Goal: Task Accomplishment & Management: Manage account settings

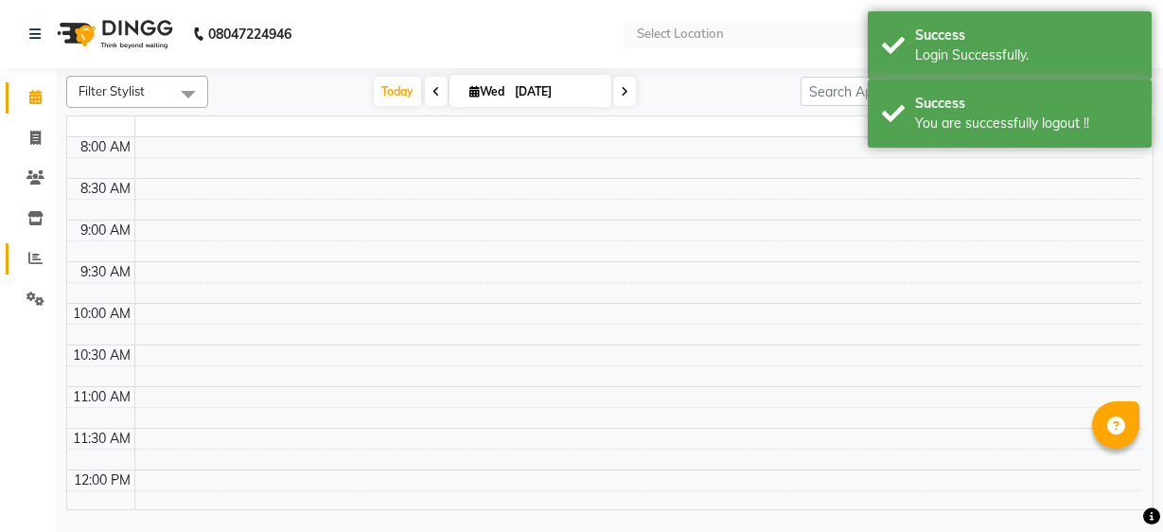
click at [31, 258] on icon at bounding box center [35, 258] width 14 height 14
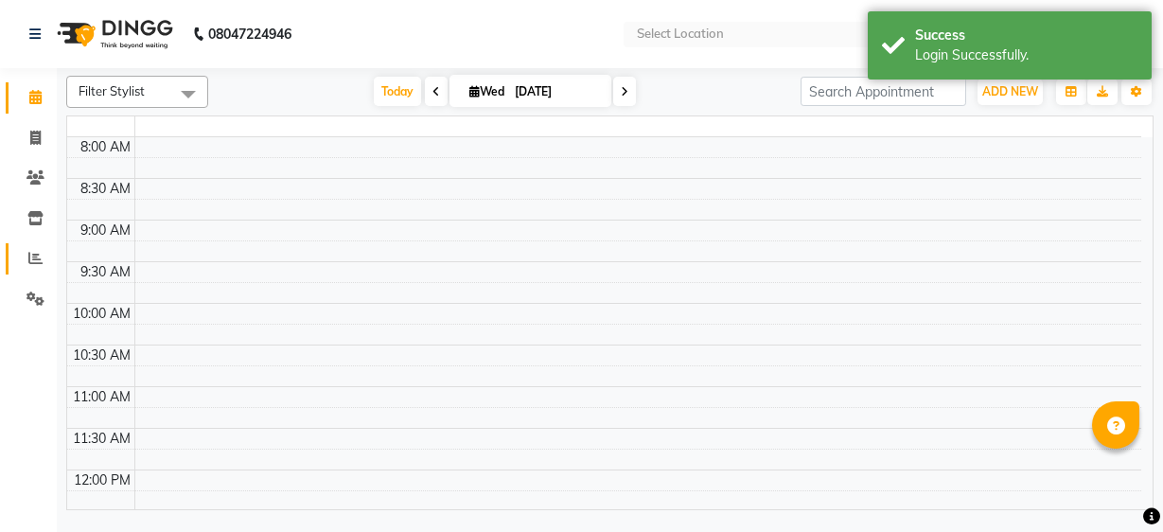
click at [31, 258] on icon at bounding box center [35, 258] width 14 height 14
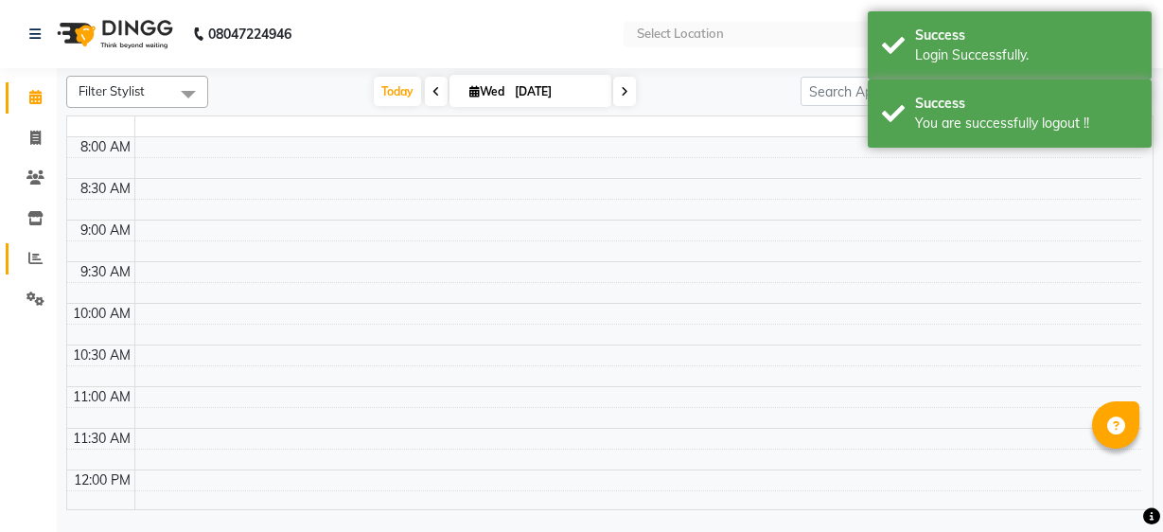
select select "en"
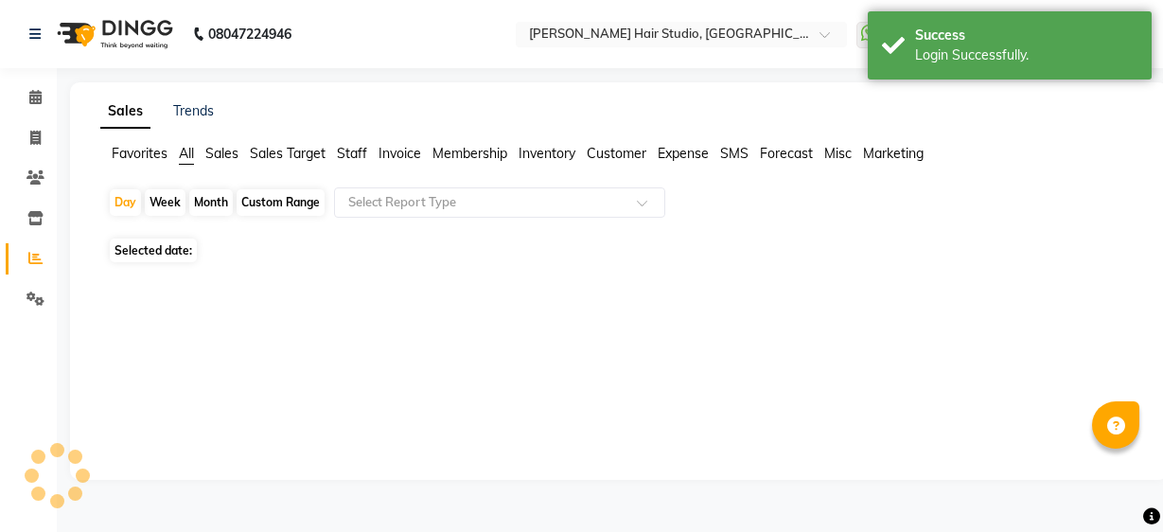
click at [350, 161] on span "Staff" at bounding box center [352, 153] width 30 height 17
click at [410, 195] on input "text" at bounding box center [480, 202] width 272 height 19
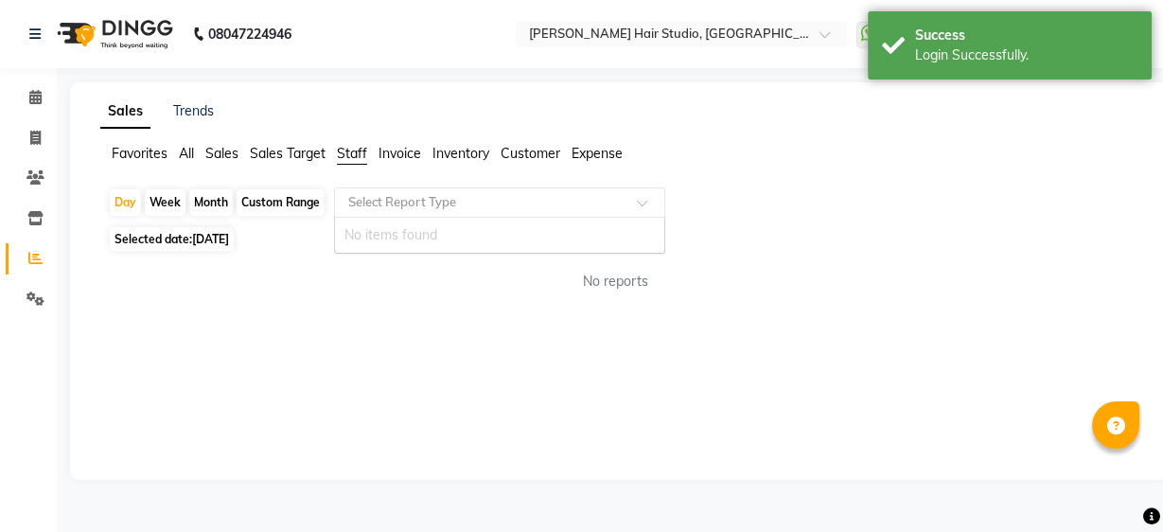
click at [411, 237] on div "No items found" at bounding box center [499, 235] width 329 height 35
click at [312, 345] on div "Sales Trends Favorites All Sales Sales Target Staff Invoice Inventory Customer …" at bounding box center [618, 280] width 1097 height 397
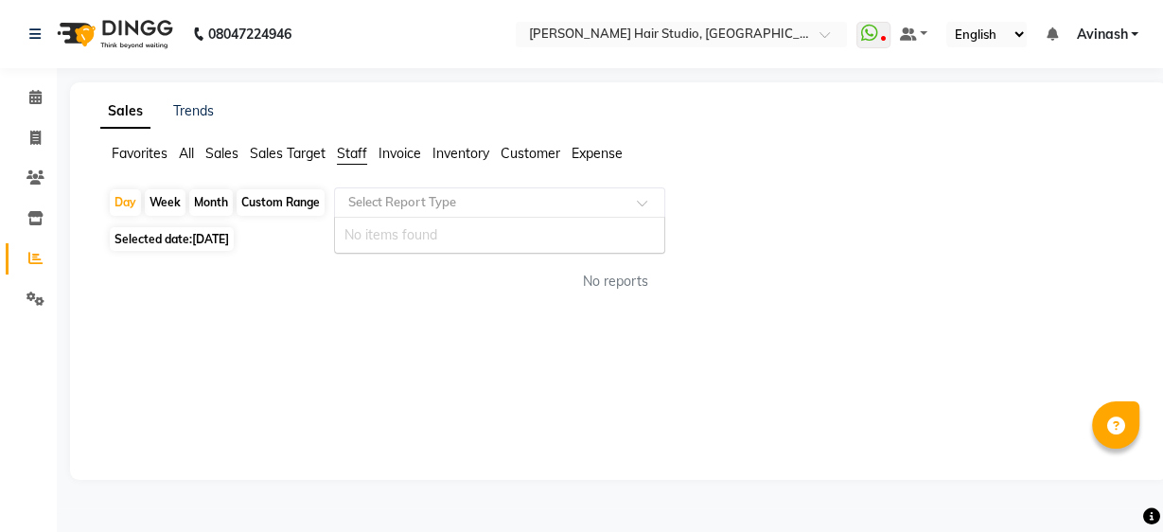
click at [404, 200] on input "text" at bounding box center [480, 202] width 272 height 19
click at [411, 241] on div "No items found" at bounding box center [499, 235] width 329 height 35
click at [359, 462] on div "Sales Trends Favorites All Sales Sales Target Staff Invoice Inventory Customer …" at bounding box center [618, 280] width 1097 height 397
click at [31, 96] on icon at bounding box center [35, 97] width 12 height 14
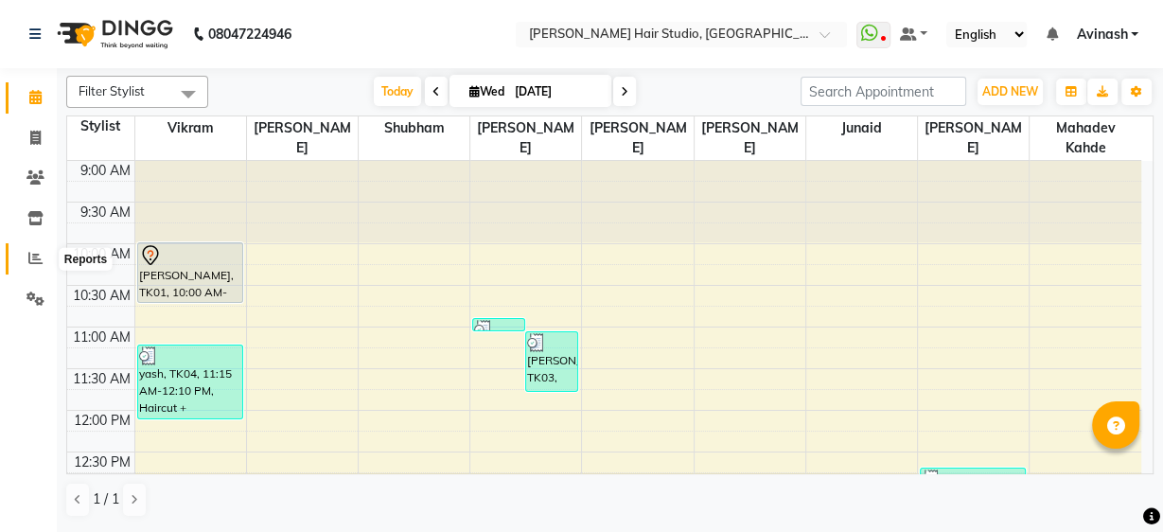
click at [28, 257] on icon at bounding box center [35, 258] width 14 height 14
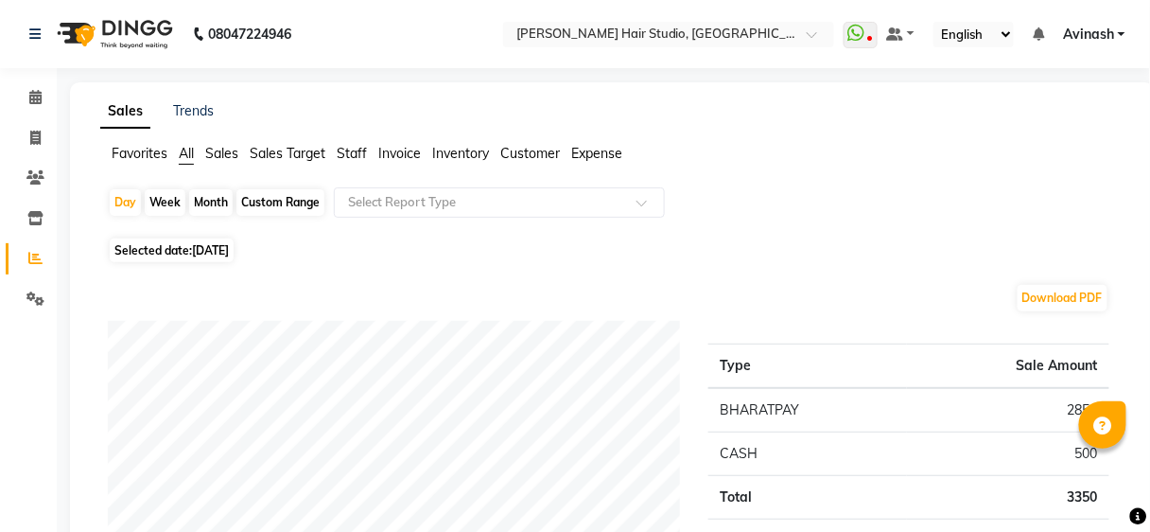
click at [349, 147] on span "Staff" at bounding box center [352, 153] width 30 height 17
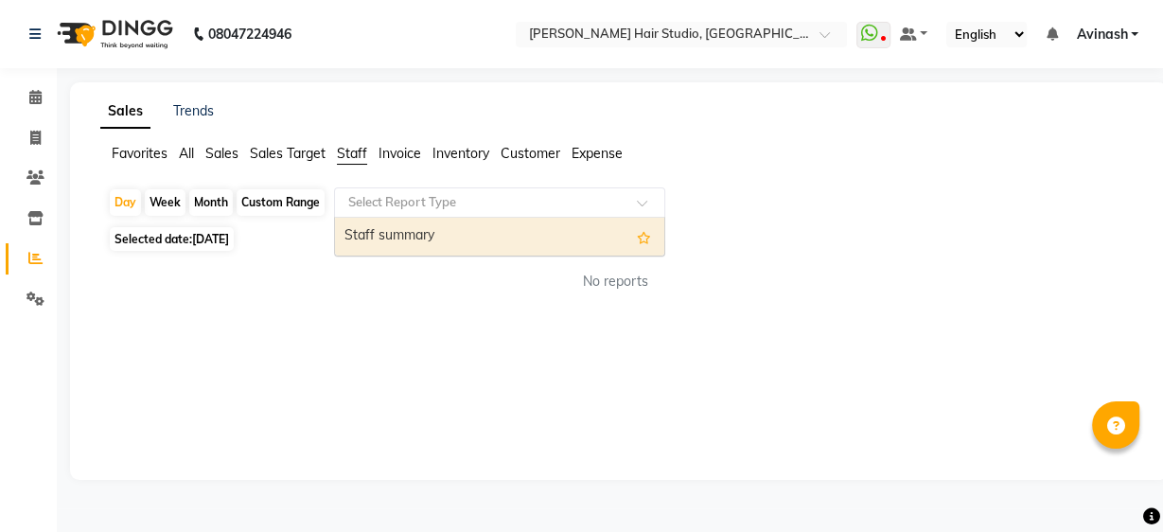
click at [444, 201] on input "text" at bounding box center [480, 202] width 272 height 19
click at [444, 231] on div "Staff summary" at bounding box center [499, 237] width 329 height 38
select select "full_report"
select select "csv"
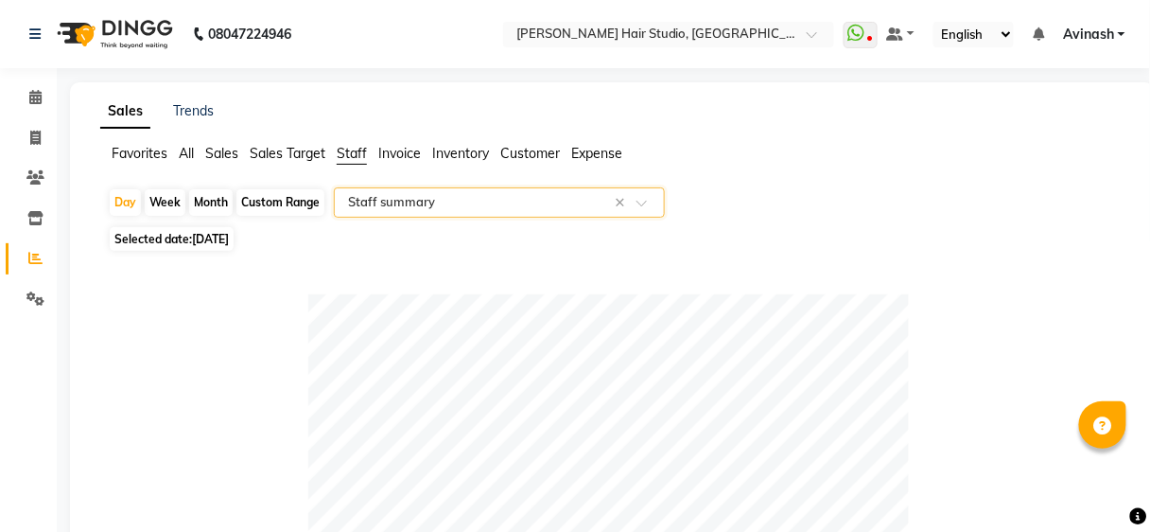
click at [222, 236] on span "[DATE]" at bounding box center [210, 239] width 37 height 14
select select "9"
select select "2025"
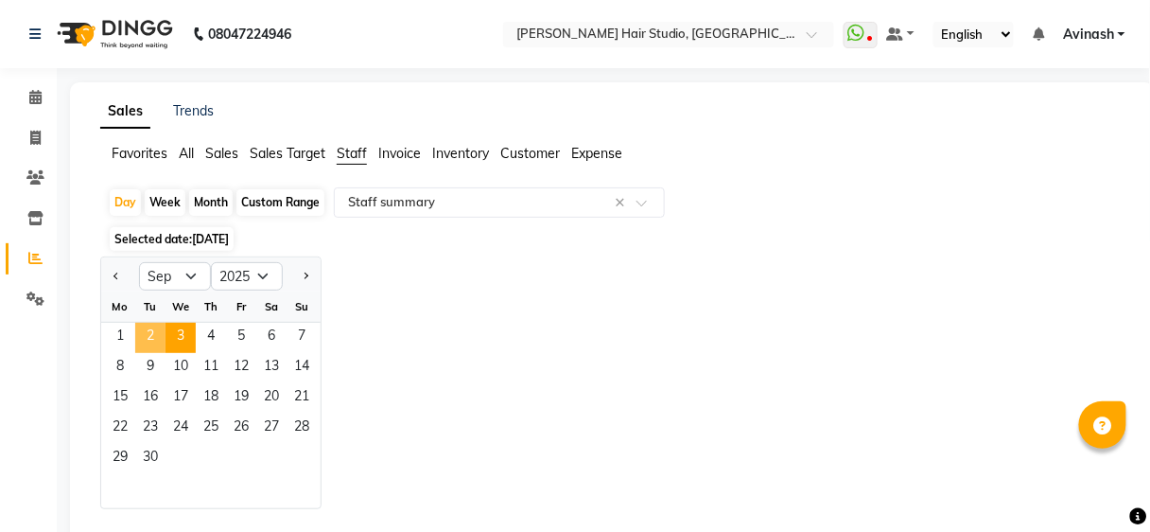
click at [152, 336] on span "2" at bounding box center [150, 338] width 30 height 30
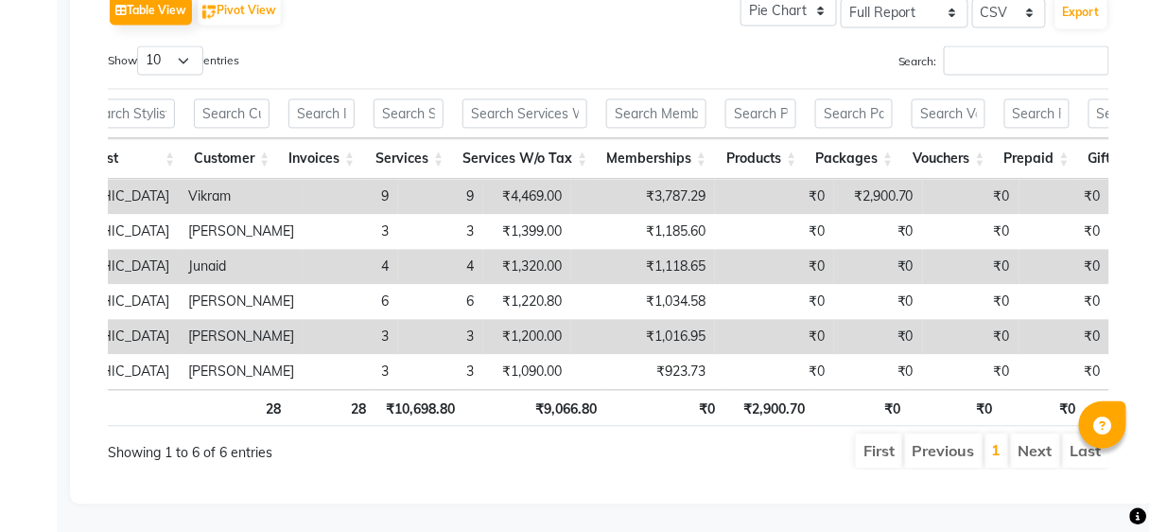
scroll to position [0, 322]
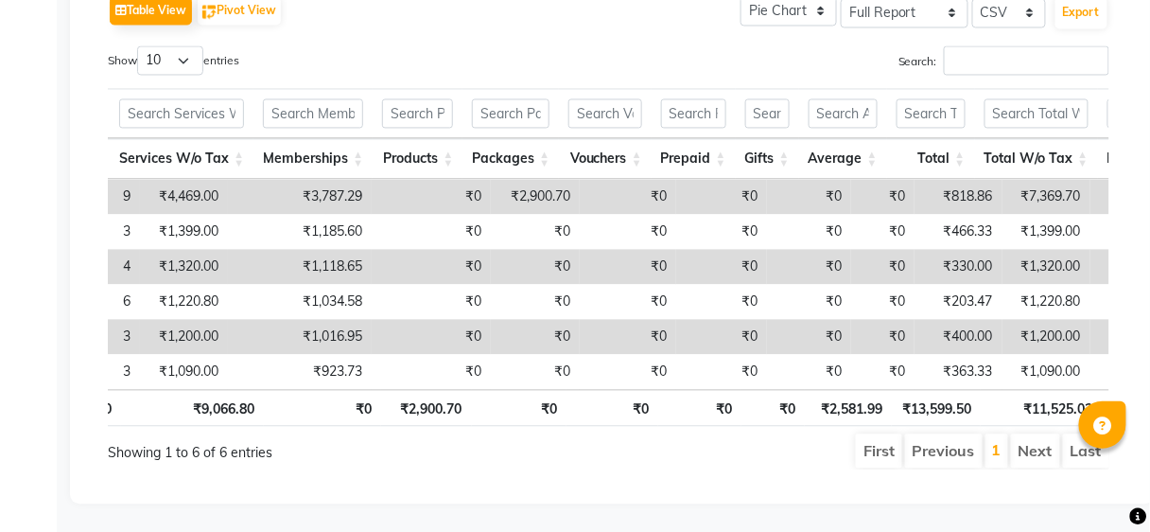
click at [258, 391] on th "₹9,066.80" at bounding box center [192, 407] width 142 height 37
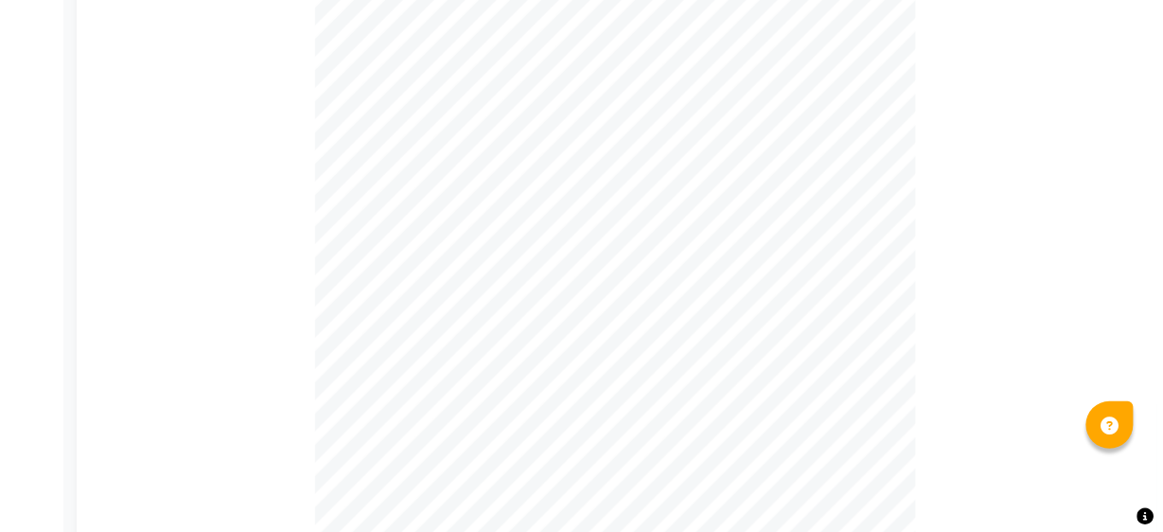
scroll to position [0, 0]
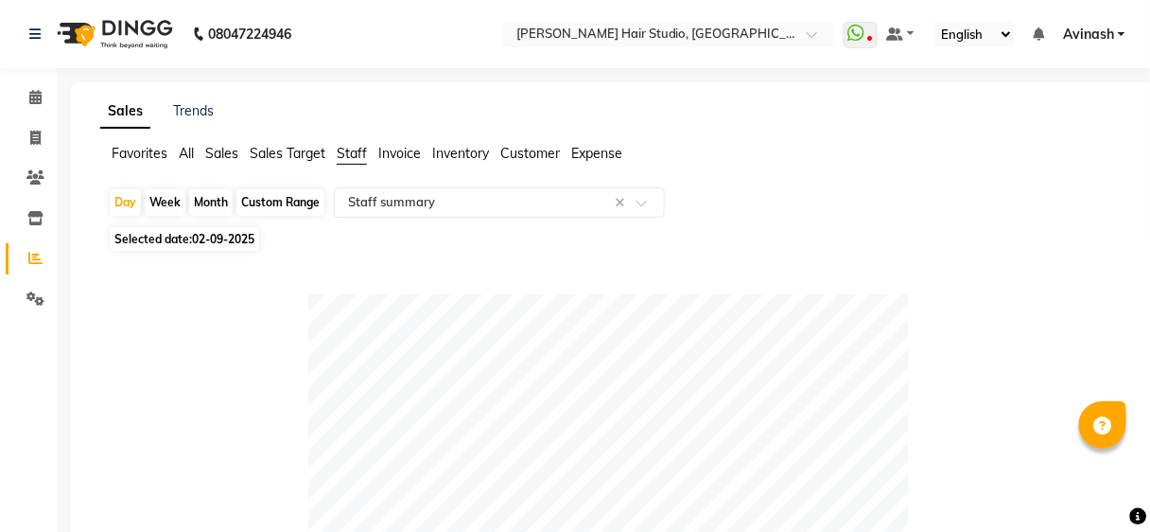
click at [1113, 27] on span "Avinash" at bounding box center [1088, 35] width 51 height 20
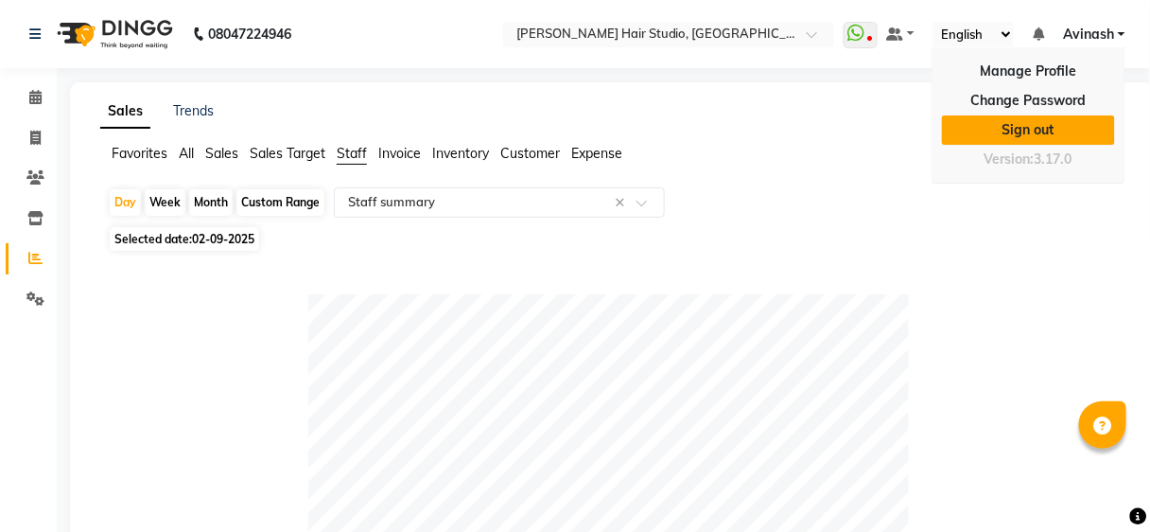
click at [1029, 128] on link "Sign out" at bounding box center [1028, 129] width 173 height 29
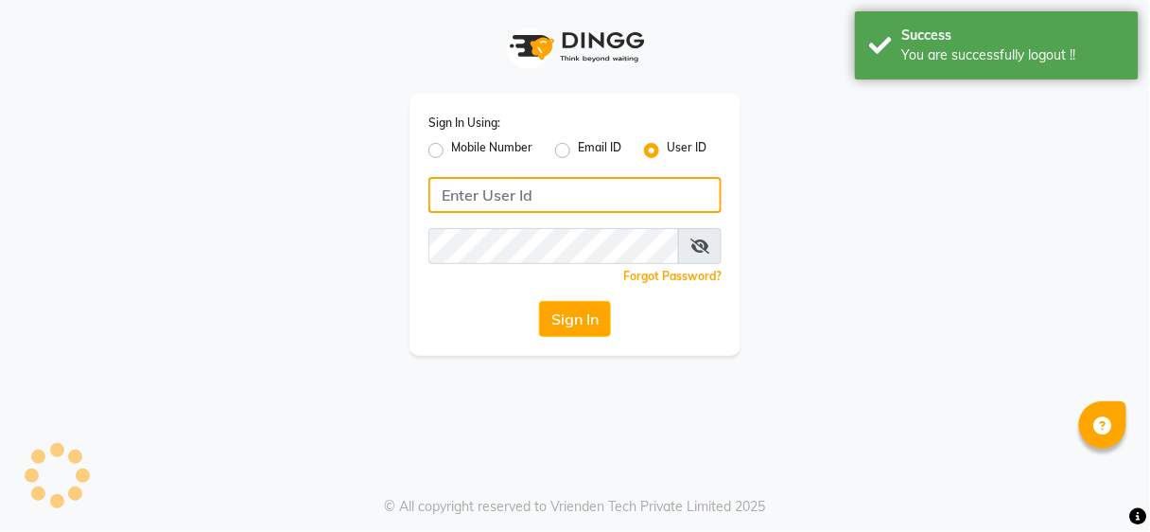
type input "9637373219"
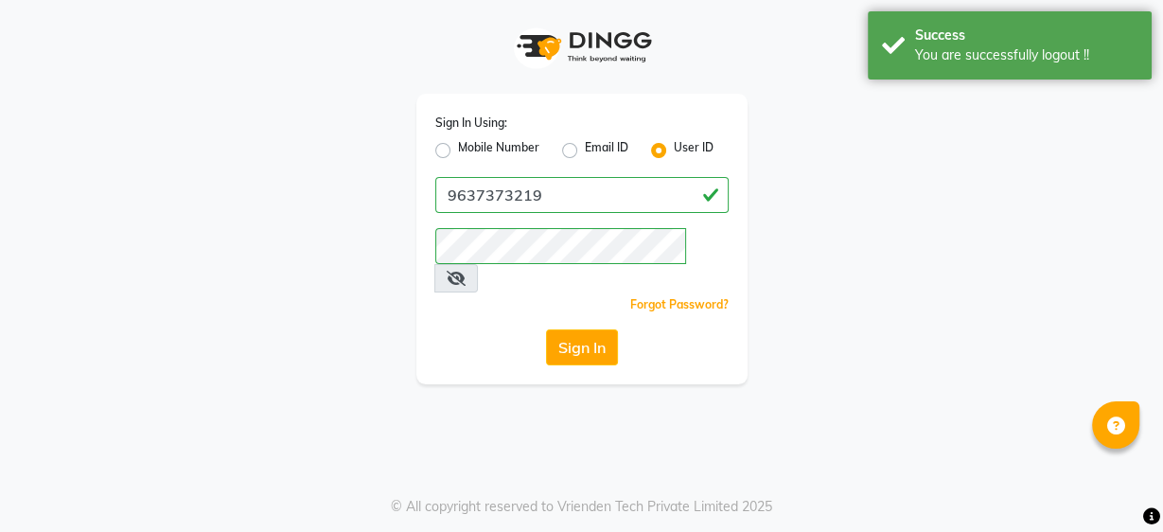
click at [458, 150] on label "Mobile Number" at bounding box center [498, 150] width 81 height 23
click at [458, 150] on input "Mobile Number" at bounding box center [464, 145] width 12 height 12
radio input "true"
radio input "false"
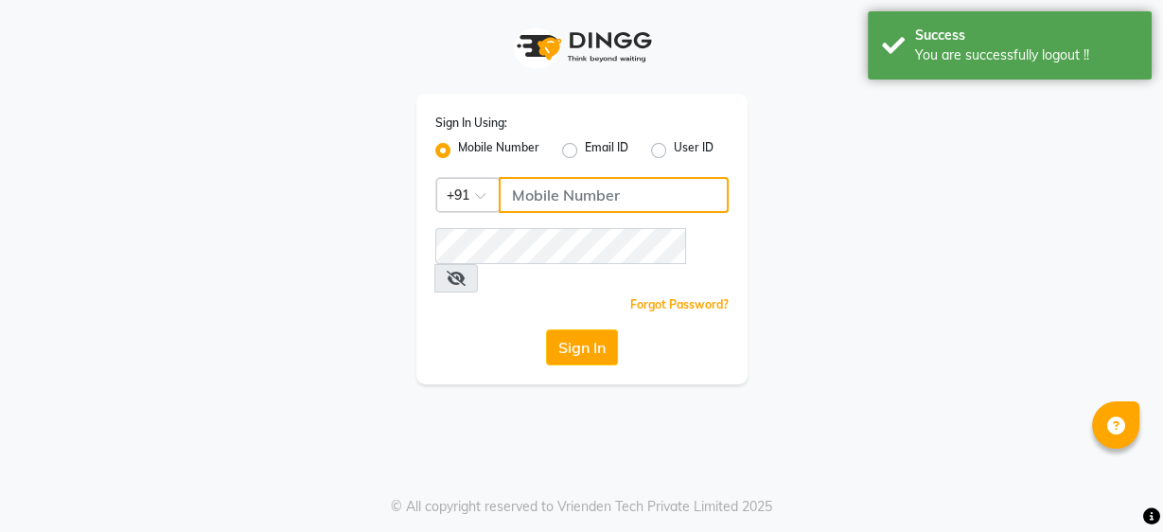
click at [616, 202] on input "Username" at bounding box center [614, 195] width 230 height 36
type input "9860439414"
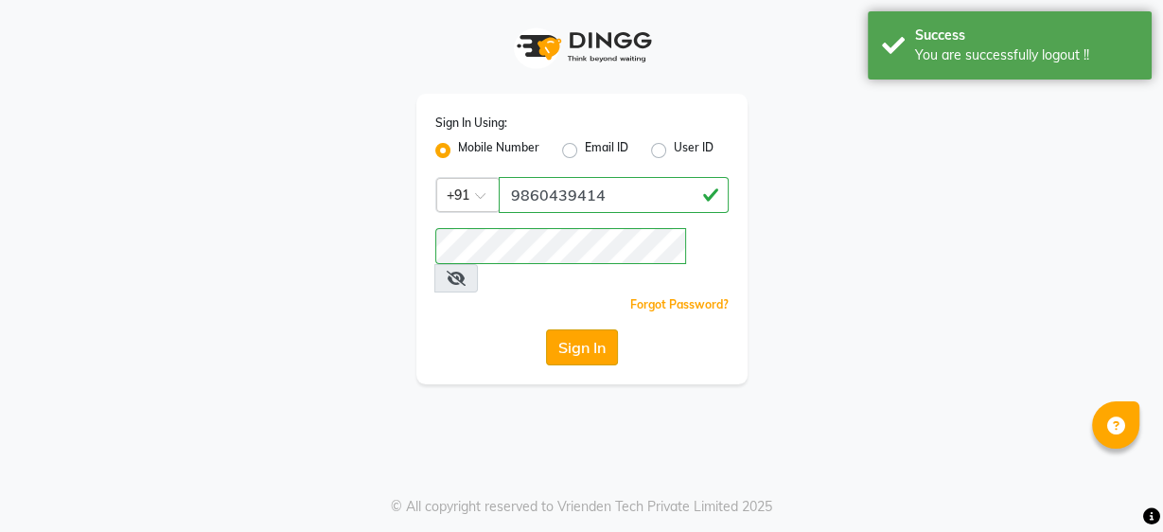
click at [604, 329] on button "Sign In" at bounding box center [582, 347] width 72 height 36
click at [604, 329] on div "Sign In" at bounding box center [581, 347] width 293 height 36
